Goal: Information Seeking & Learning: Learn about a topic

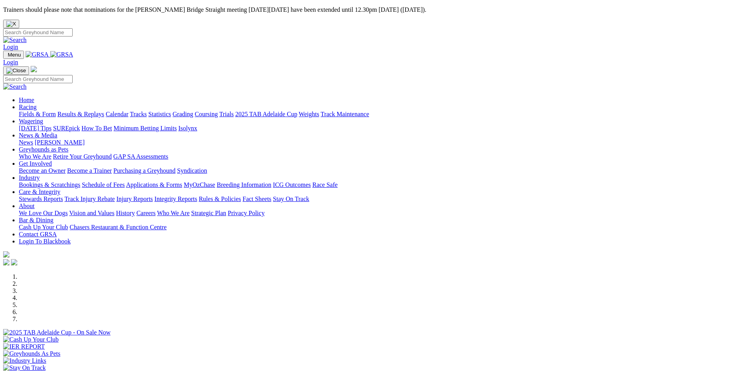
click at [37, 104] on link "Racing" at bounding box center [28, 107] width 18 height 7
click at [128, 111] on link "Calendar" at bounding box center [117, 114] width 23 height 7
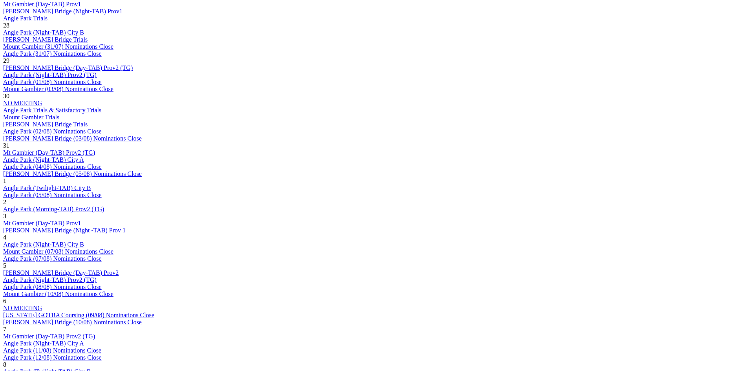
scroll to position [471, 0]
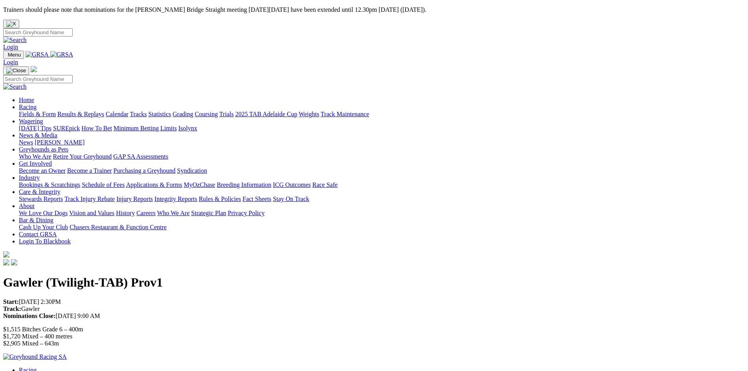
click at [37, 104] on link "Racing" at bounding box center [28, 107] width 18 height 7
click at [128, 111] on link "Calendar" at bounding box center [117, 114] width 23 height 7
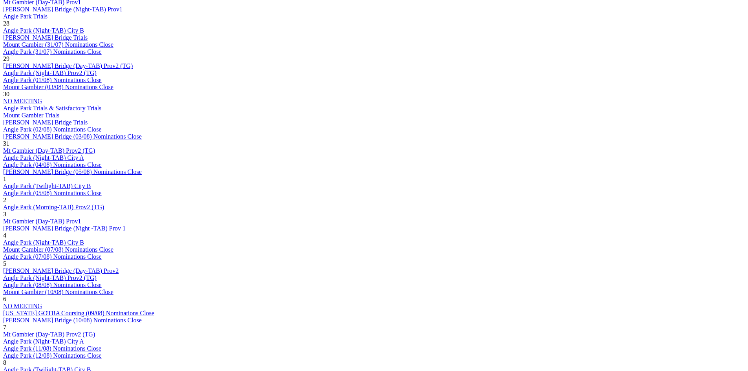
scroll to position [471, 0]
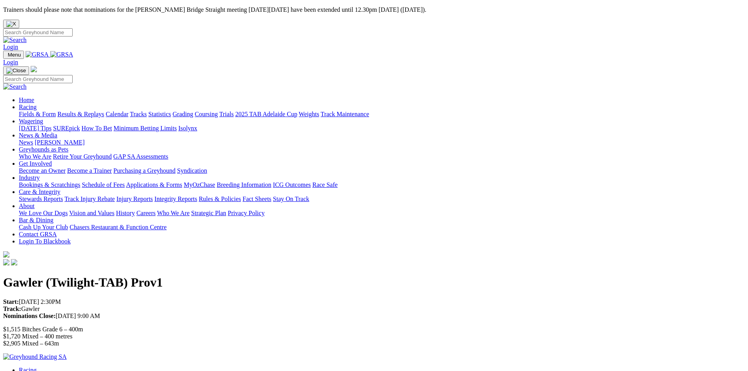
click at [37, 104] on link "Racing" at bounding box center [28, 107] width 18 height 7
click at [128, 111] on link "Calendar" at bounding box center [117, 114] width 23 height 7
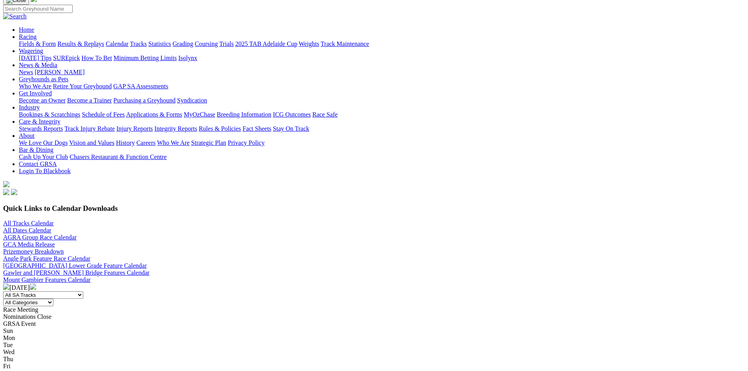
scroll to position [79, 0]
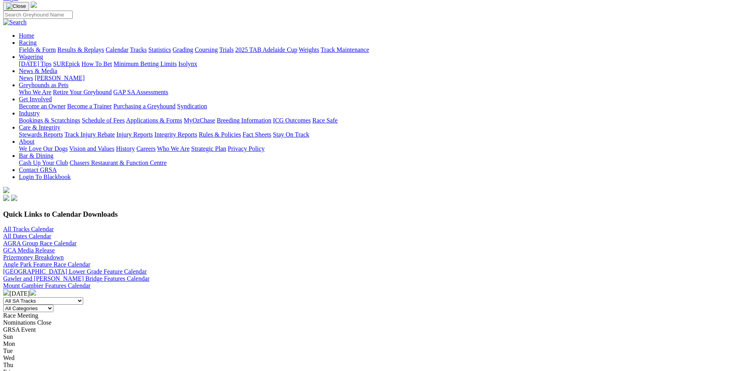
click at [54, 226] on link "All Tracks Calendar" at bounding box center [28, 229] width 51 height 7
